Goal: Find specific page/section: Find specific page/section

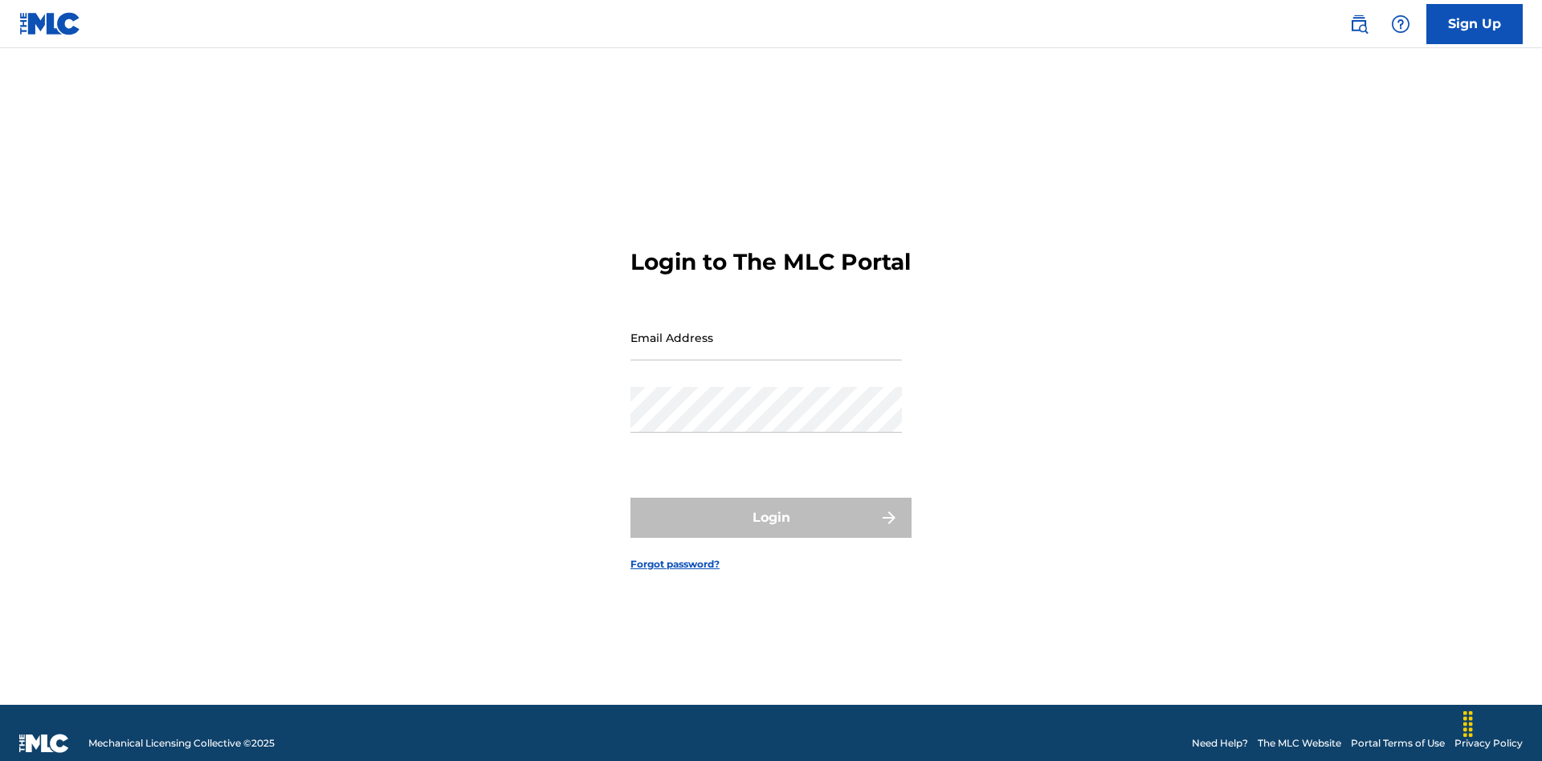
scroll to position [21, 0]
click at [766, 330] on input "Email Address" at bounding box center [765, 338] width 271 height 46
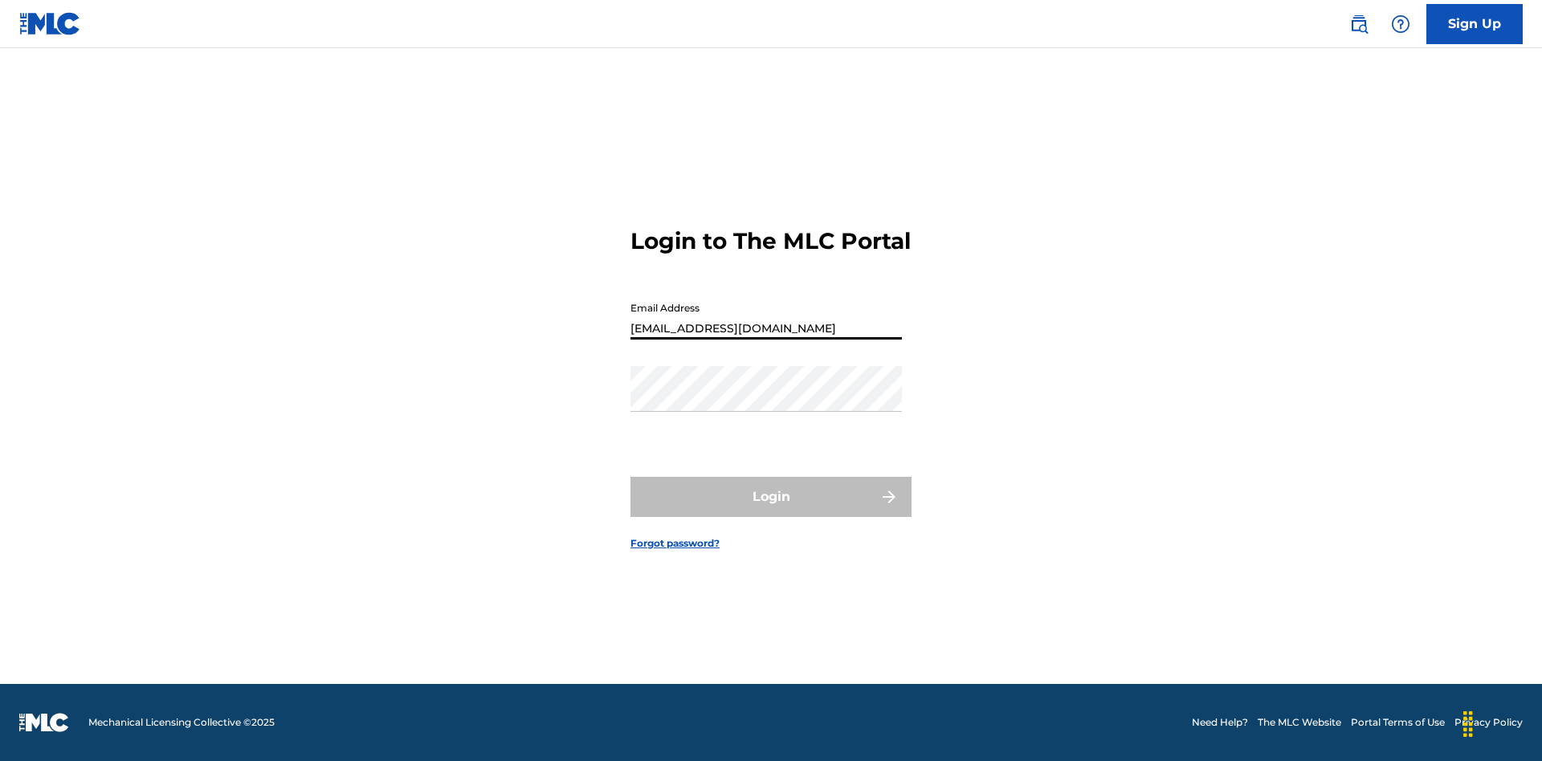
type input "Duke.McTesterson@gmail.com"
click at [771, 511] on button "Login" at bounding box center [770, 497] width 281 height 40
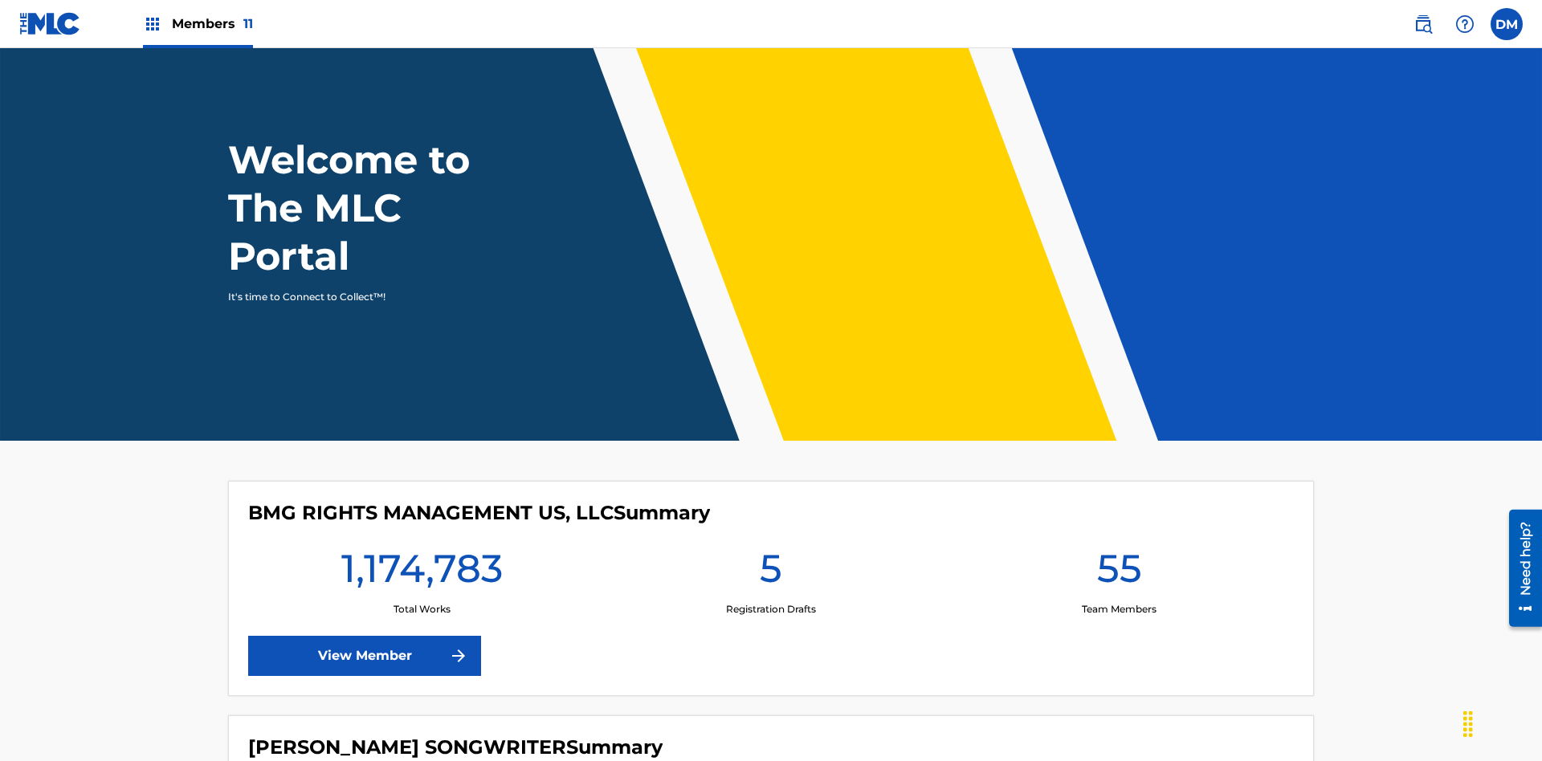
click at [198, 23] on span "Members 11" at bounding box center [212, 23] width 81 height 18
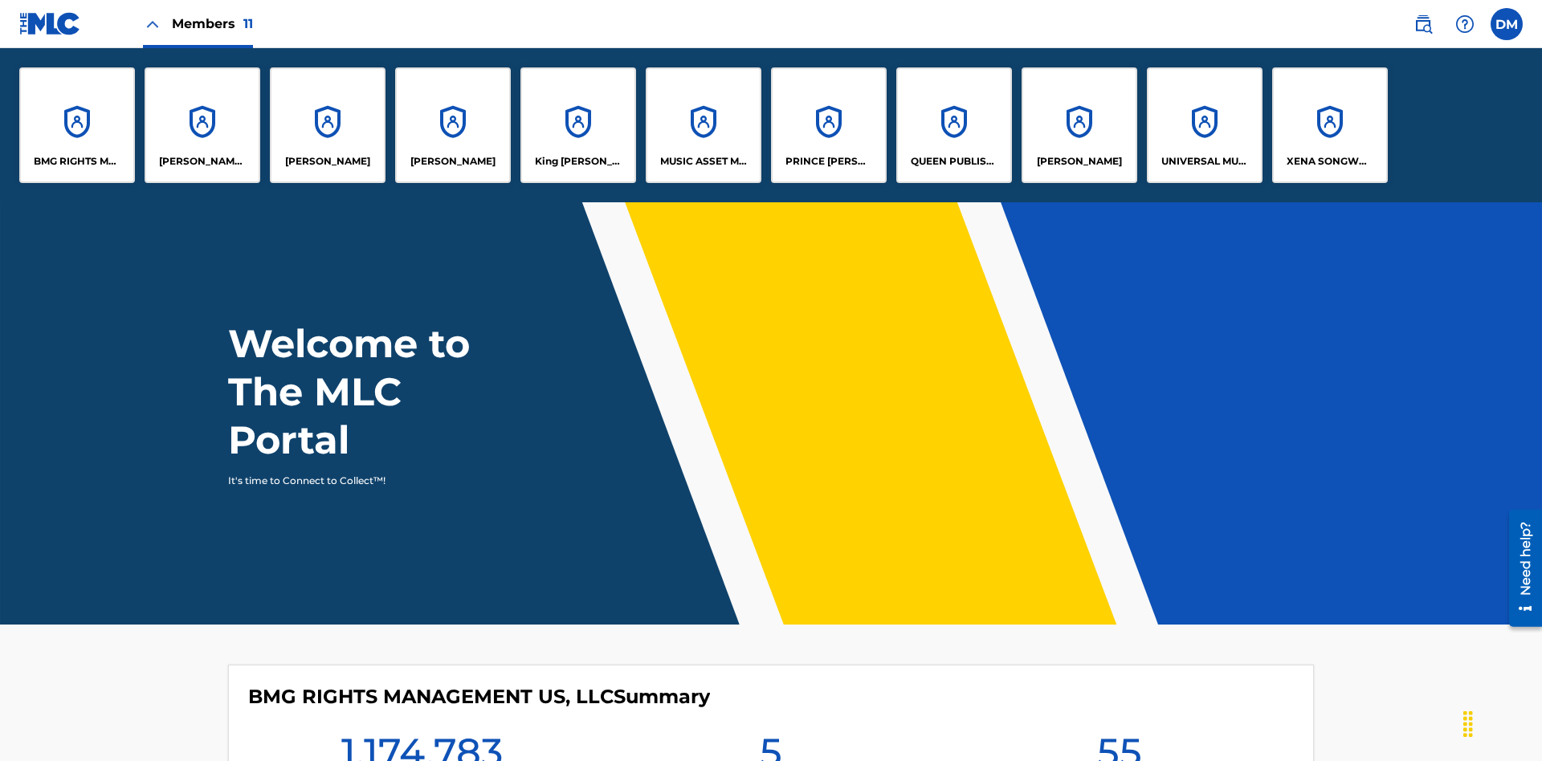
click at [577, 161] on p "King McTesterson" at bounding box center [579, 161] width 88 height 14
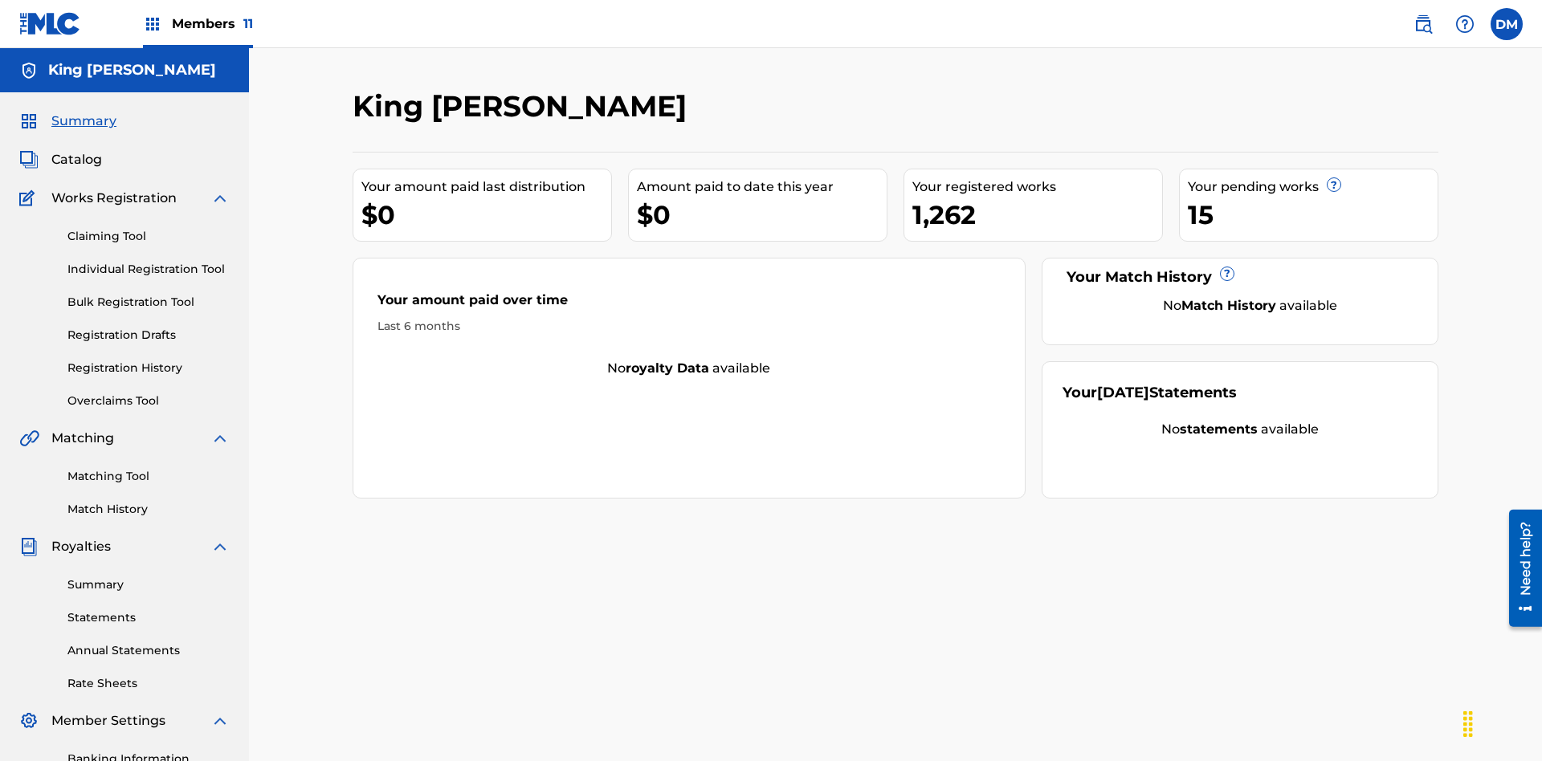
click at [76, 150] on span "Catalog" at bounding box center [76, 159] width 51 height 19
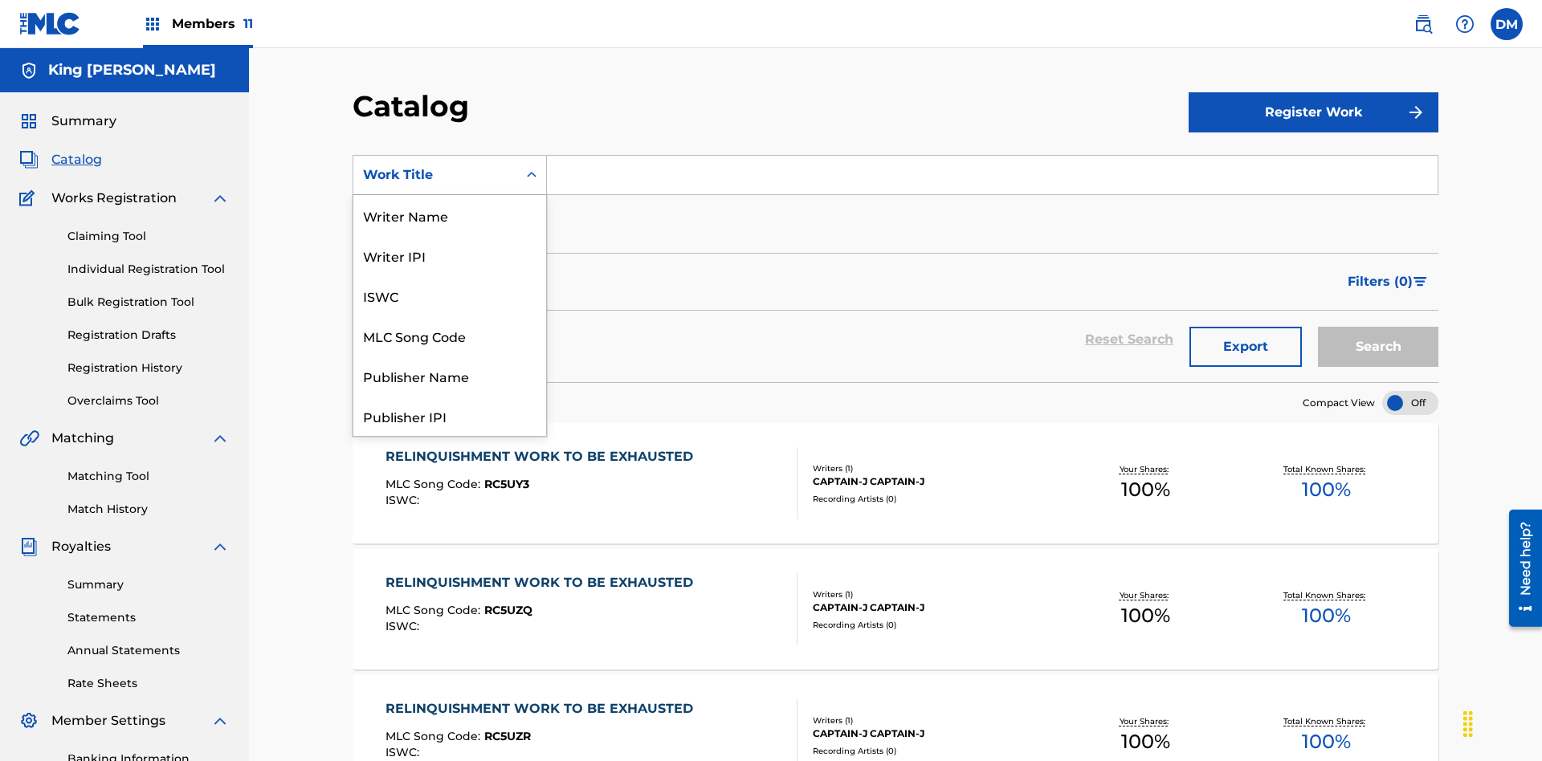
click at [450, 637] on div "Work Title" at bounding box center [449, 657] width 193 height 40
